Goal: Task Accomplishment & Management: Complete application form

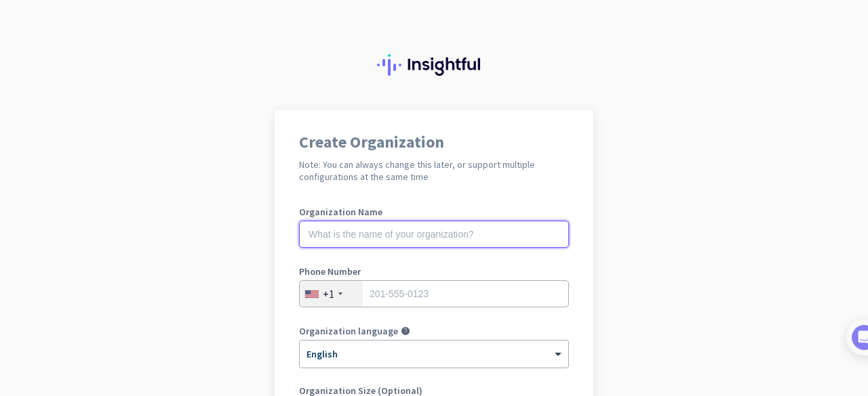
click at [474, 233] on input "text" at bounding box center [434, 234] width 270 height 27
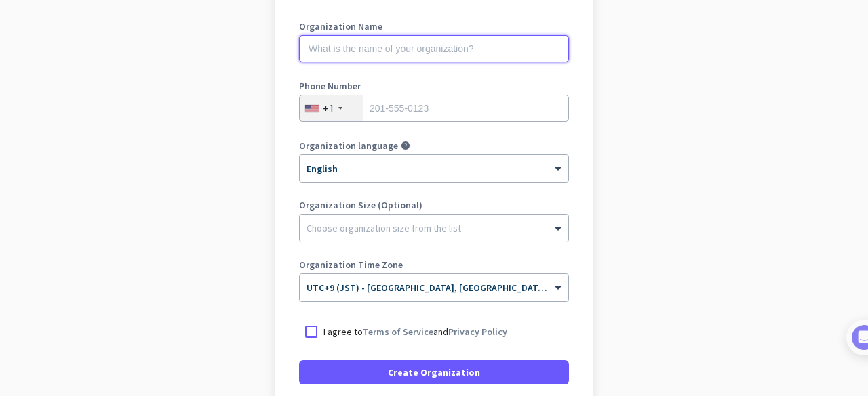
scroll to position [96, 0]
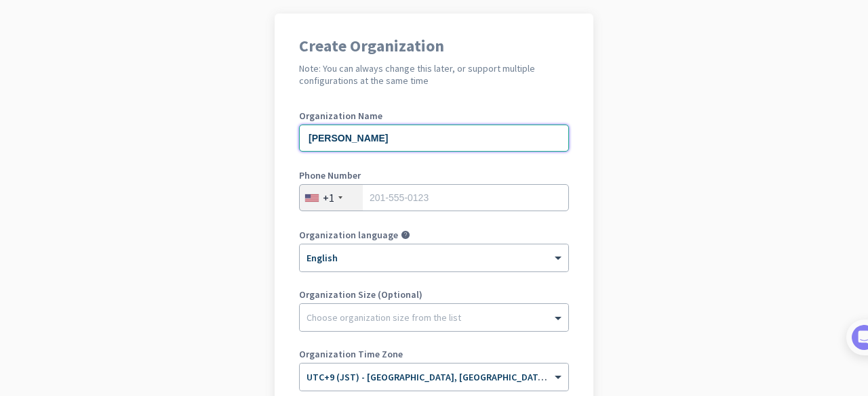
type input "[PERSON_NAME]"
click at [331, 193] on div "+1" at bounding box center [331, 198] width 63 height 26
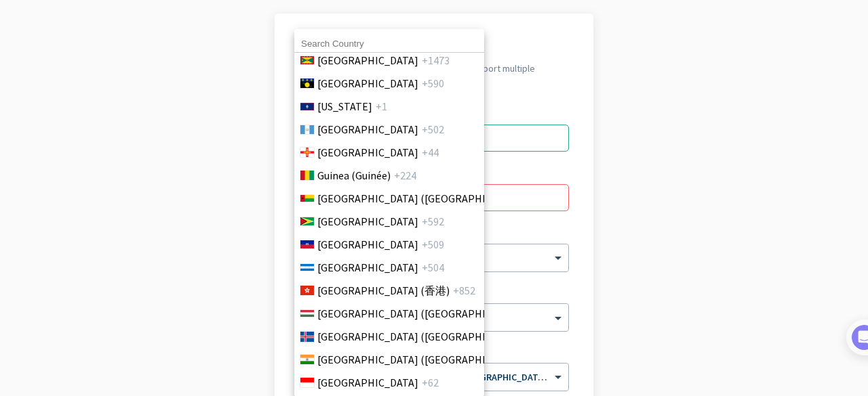
scroll to position [2440, 0]
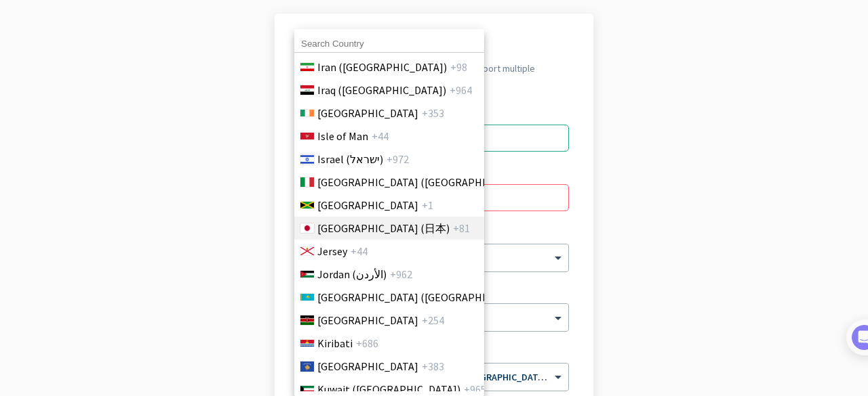
click at [358, 232] on span "[GEOGRAPHIC_DATA] (日本)" at bounding box center [383, 228] width 132 height 16
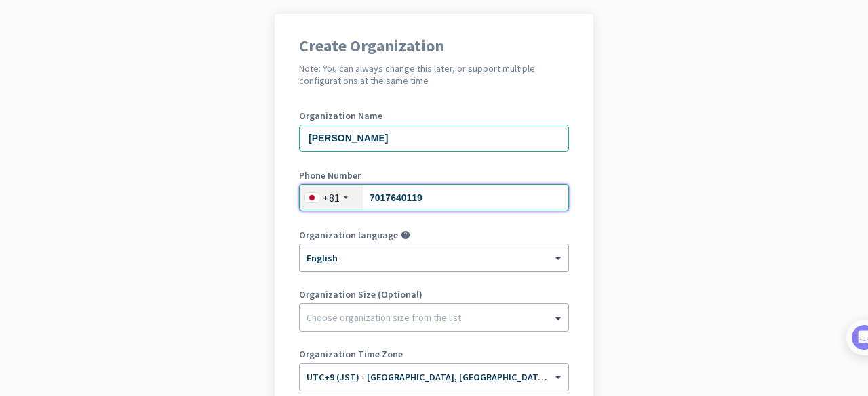
type input "7017640119"
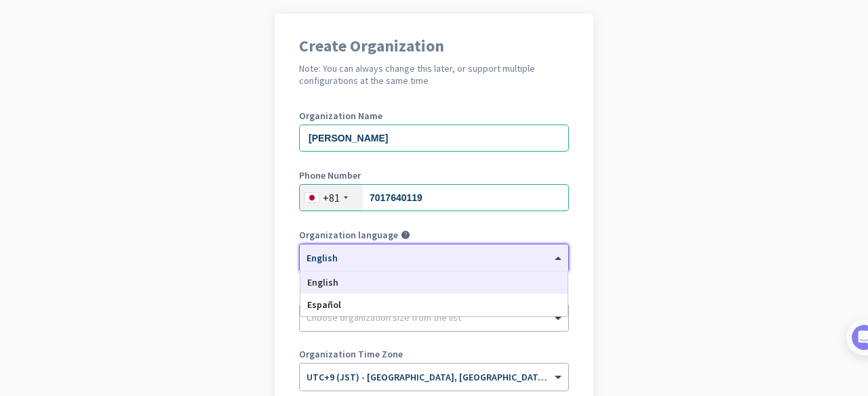
click at [409, 257] on div at bounding box center [434, 254] width 268 height 12
click at [394, 280] on div "English" at bounding box center [433, 283] width 267 height 22
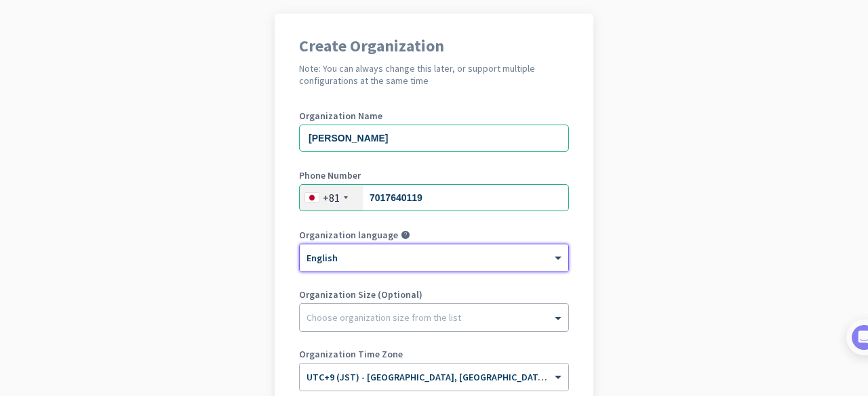
scroll to position [232, 0]
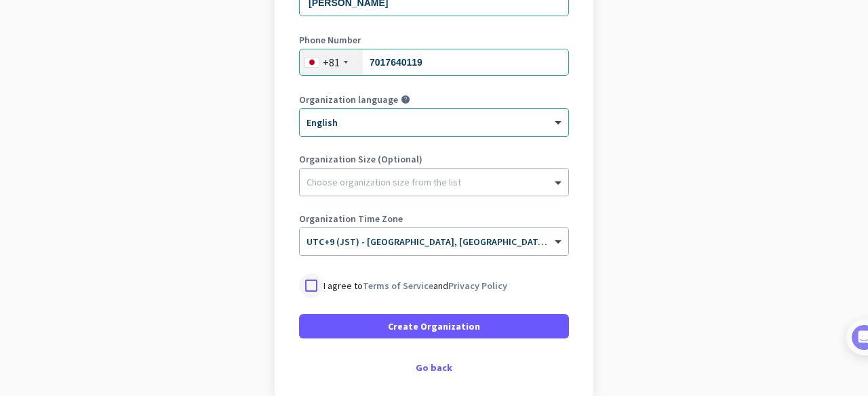
click at [306, 281] on div at bounding box center [311, 286] width 24 height 24
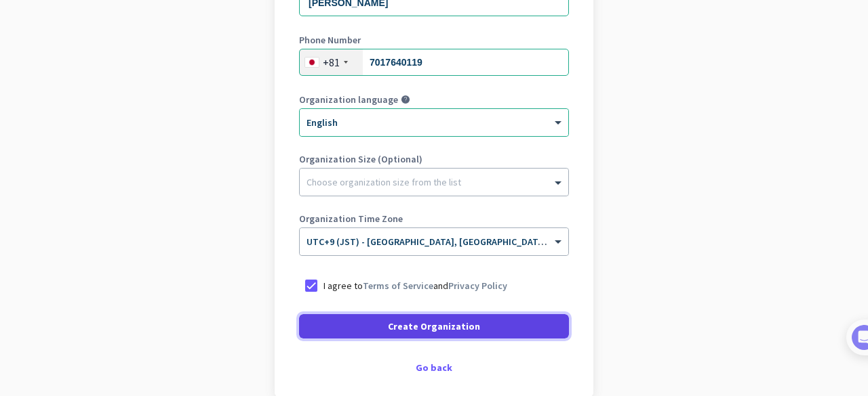
click at [419, 329] on span "Create Organization" at bounding box center [434, 327] width 92 height 14
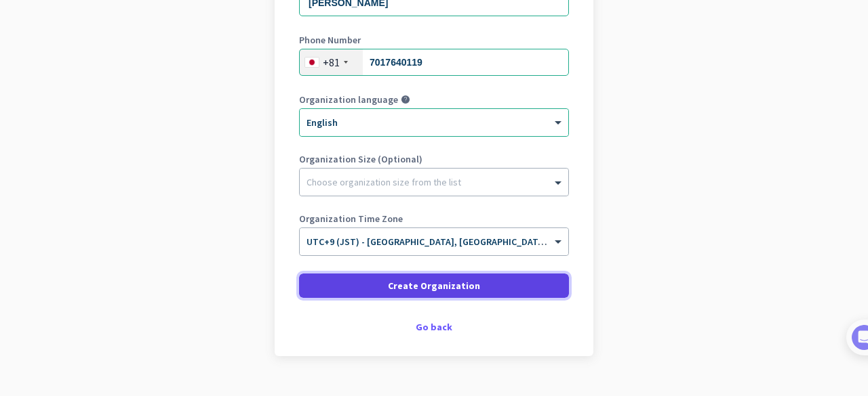
click at [453, 297] on span at bounding box center [434, 286] width 270 height 33
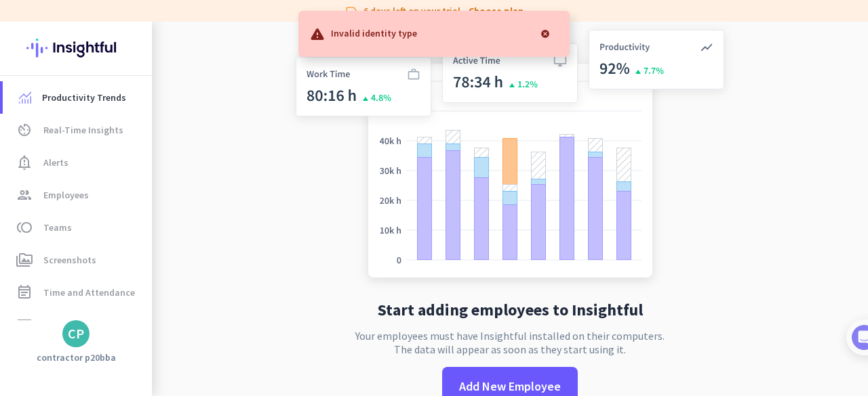
drag, startPoint x: 542, startPoint y: 33, endPoint x: 653, endPoint y: 94, distance: 126.8
click at [542, 33] on div at bounding box center [544, 33] width 27 height 27
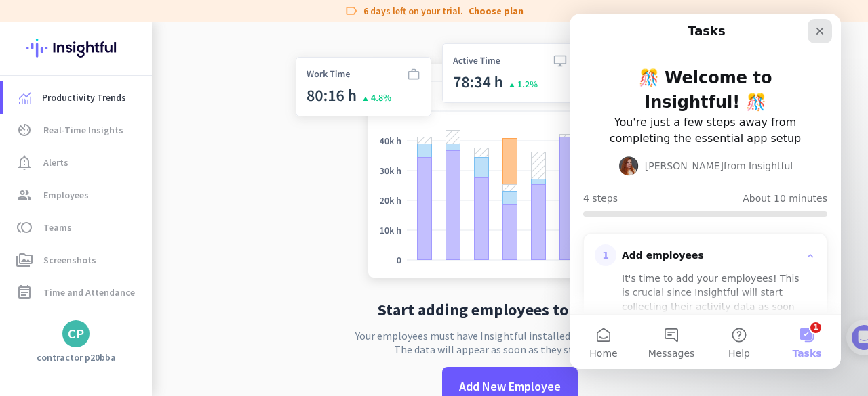
click at [816, 34] on icon "Close" at bounding box center [819, 31] width 11 height 11
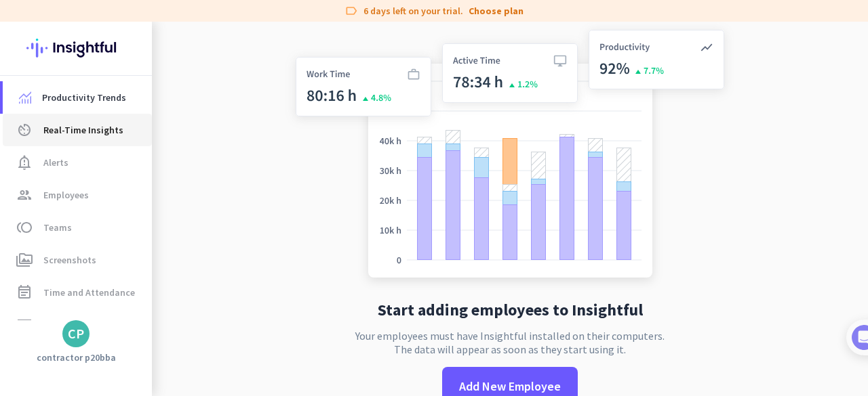
click at [58, 130] on span "Real-Time Insights" at bounding box center [83, 130] width 80 height 16
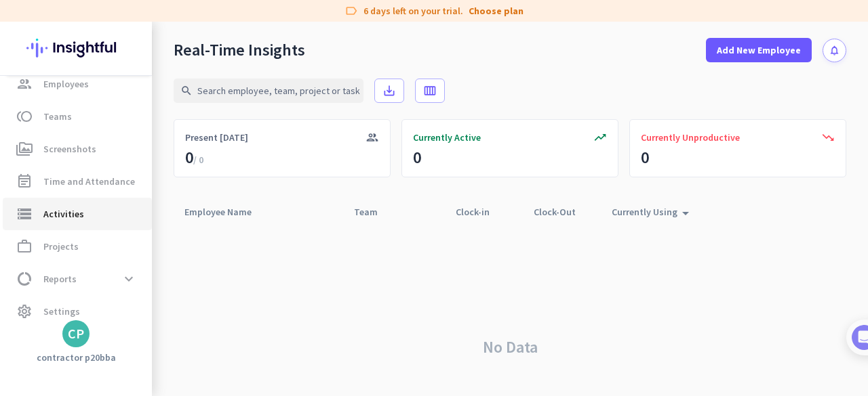
scroll to position [123, 0]
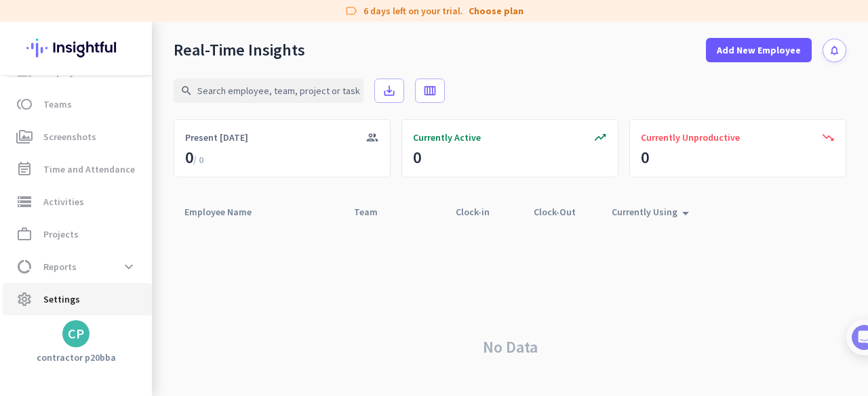
click at [87, 299] on span "settings Settings" at bounding box center [77, 299] width 127 height 16
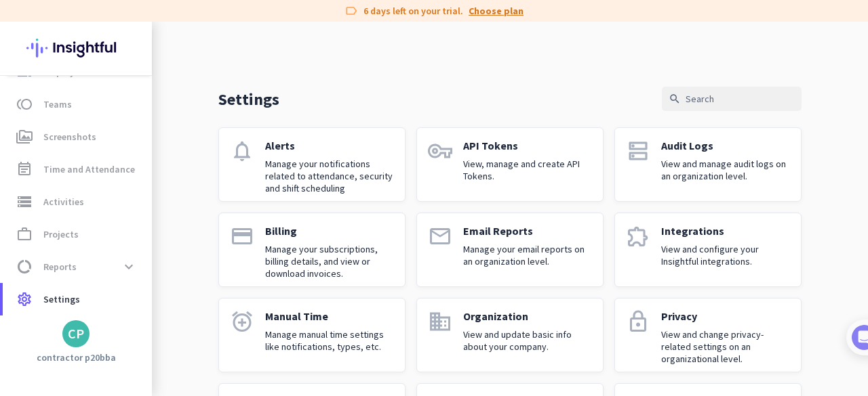
click at [502, 14] on link "Choose plan" at bounding box center [495, 11] width 55 height 14
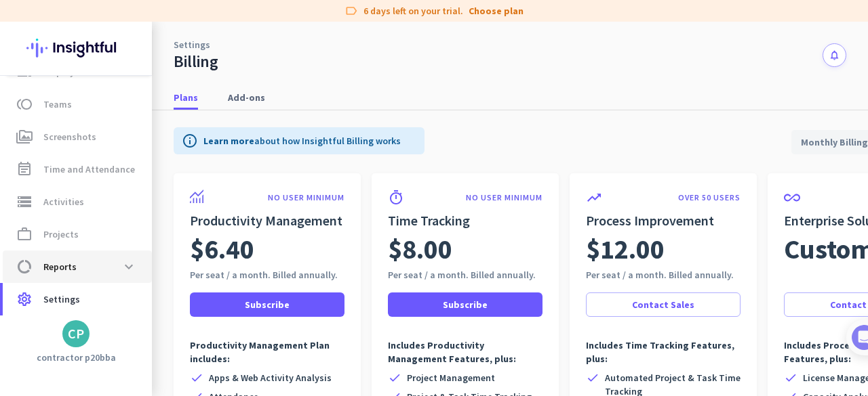
click at [108, 271] on span "data_usage Reports expand_more" at bounding box center [77, 267] width 127 height 24
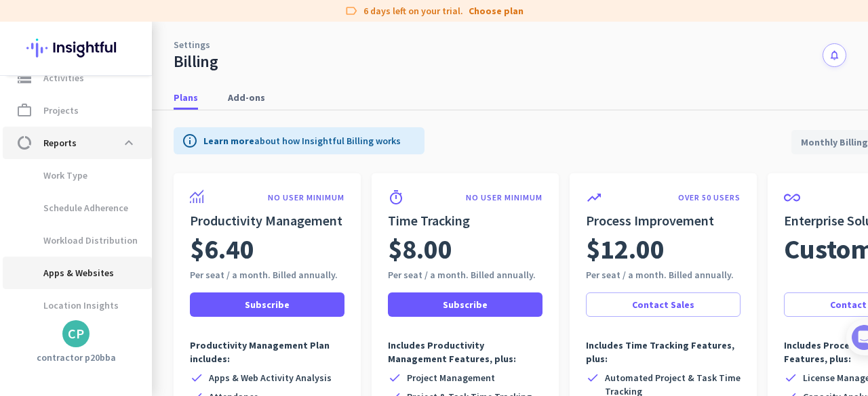
scroll to position [286, 0]
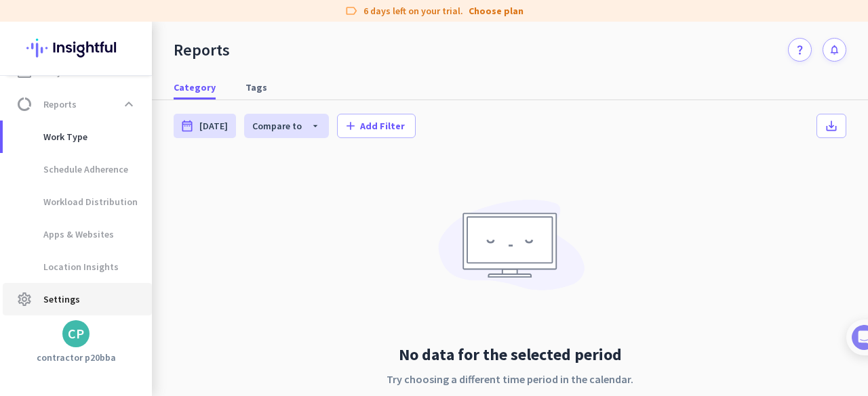
click at [97, 291] on span "settings Settings" at bounding box center [77, 299] width 127 height 16
